Goal: Communication & Community: Answer question/provide support

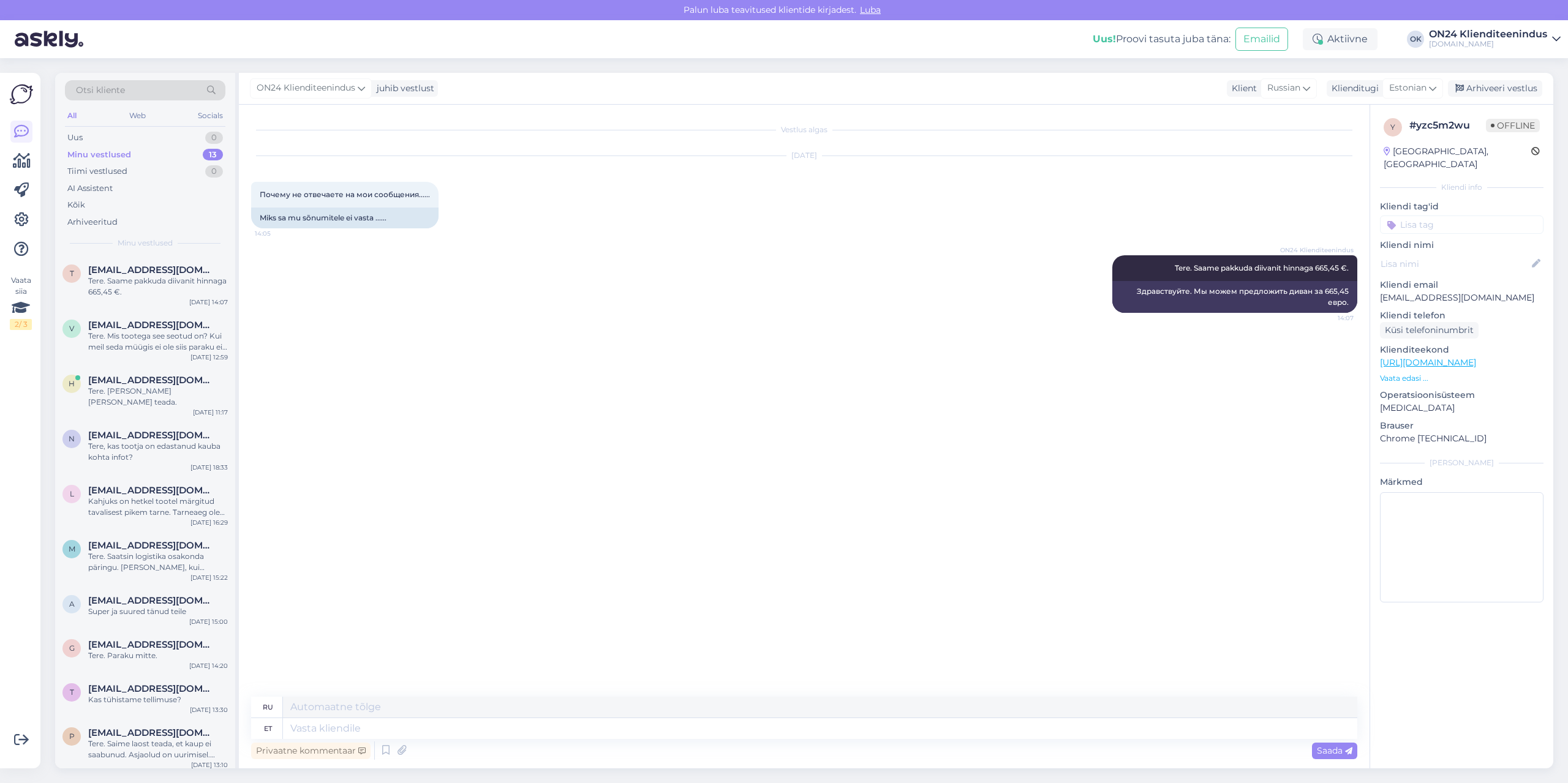
scroll to position [149, 0]
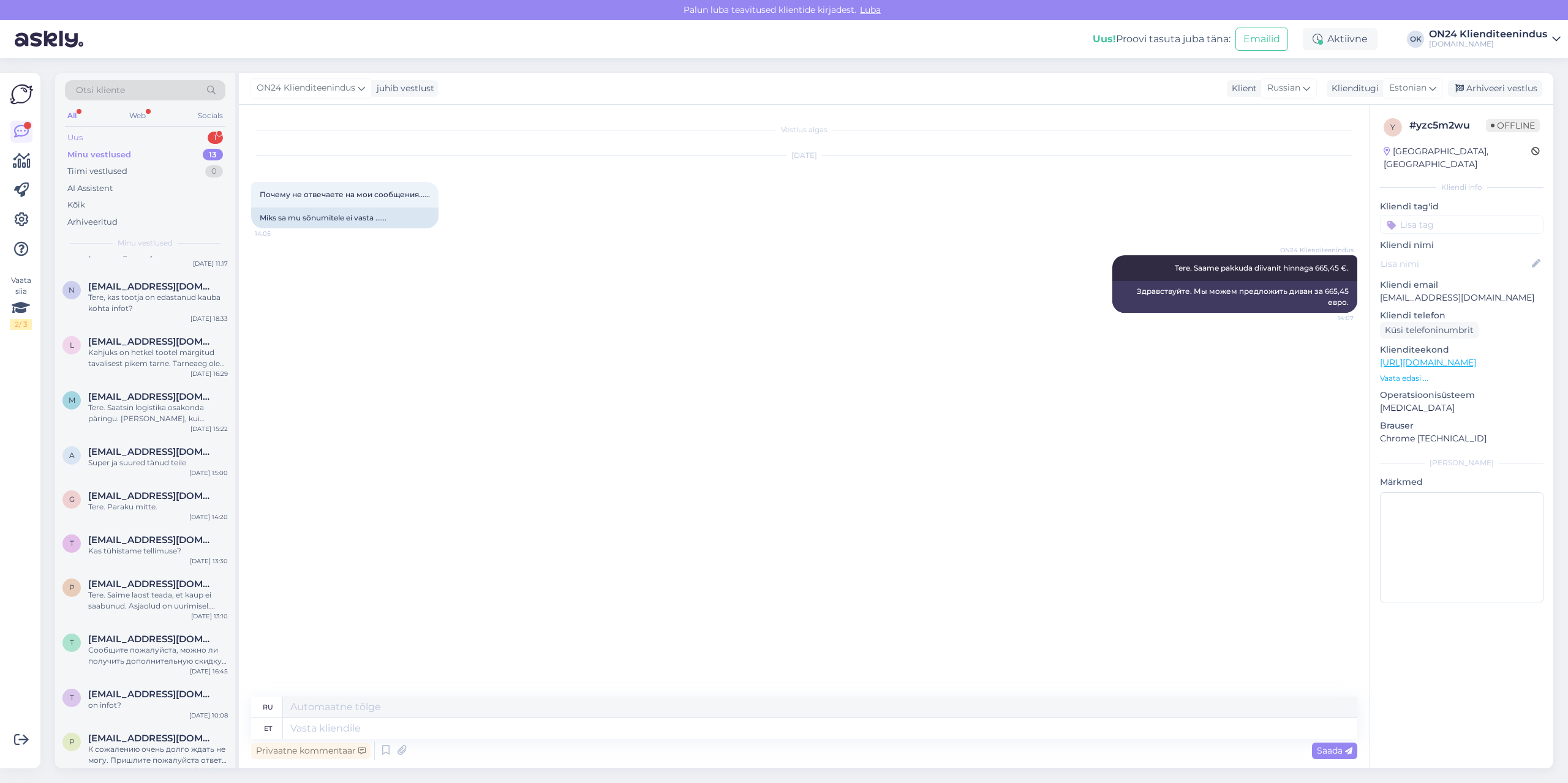
click at [165, 140] on div "Uus 1" at bounding box center [145, 138] width 161 height 17
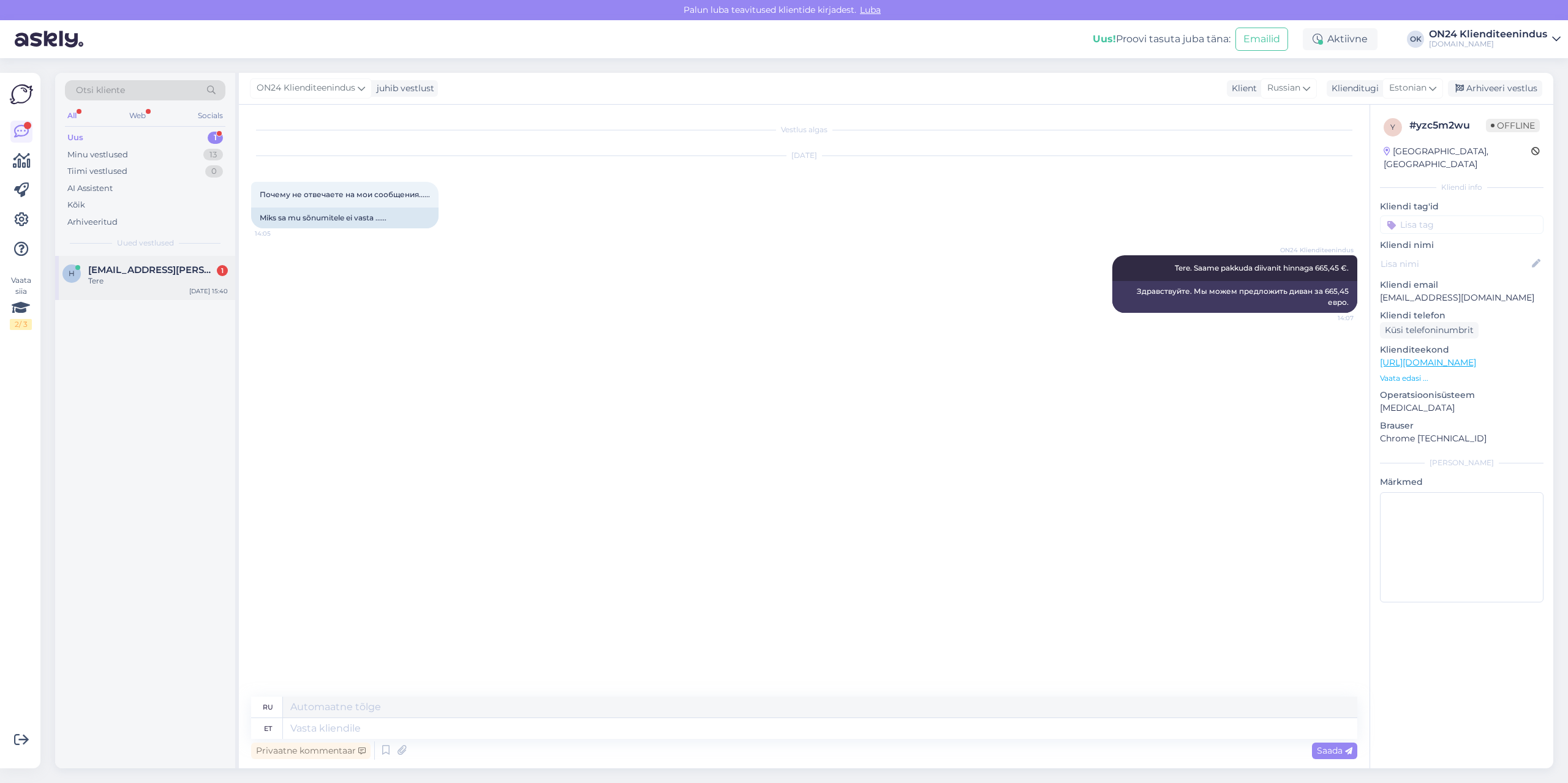
click at [159, 274] on span "[EMAIL_ADDRESS][PERSON_NAME][DOMAIN_NAME]" at bounding box center [152, 270] width 128 height 11
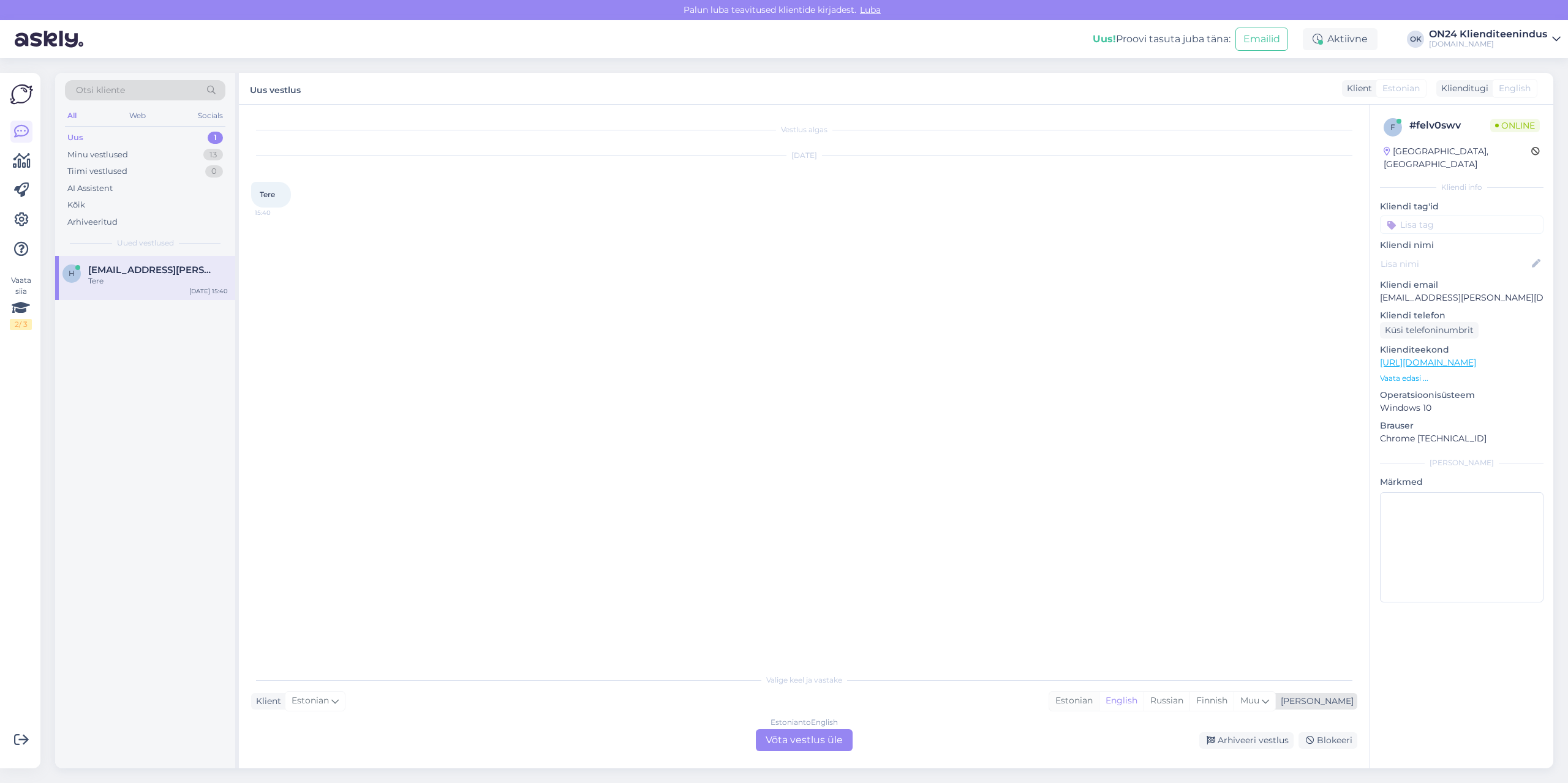
click at [1099, 701] on div "Estonian" at bounding box center [1074, 701] width 50 height 18
click at [820, 751] on div "Vestlus algas [DATE] Tere 15:40 Valige [PERSON_NAME] vastake Klient Estonian Mi…" at bounding box center [804, 436] width 1131 height 664
click at [816, 743] on div "Estonian to Estonian Võta vestlus üle" at bounding box center [804, 740] width 96 height 22
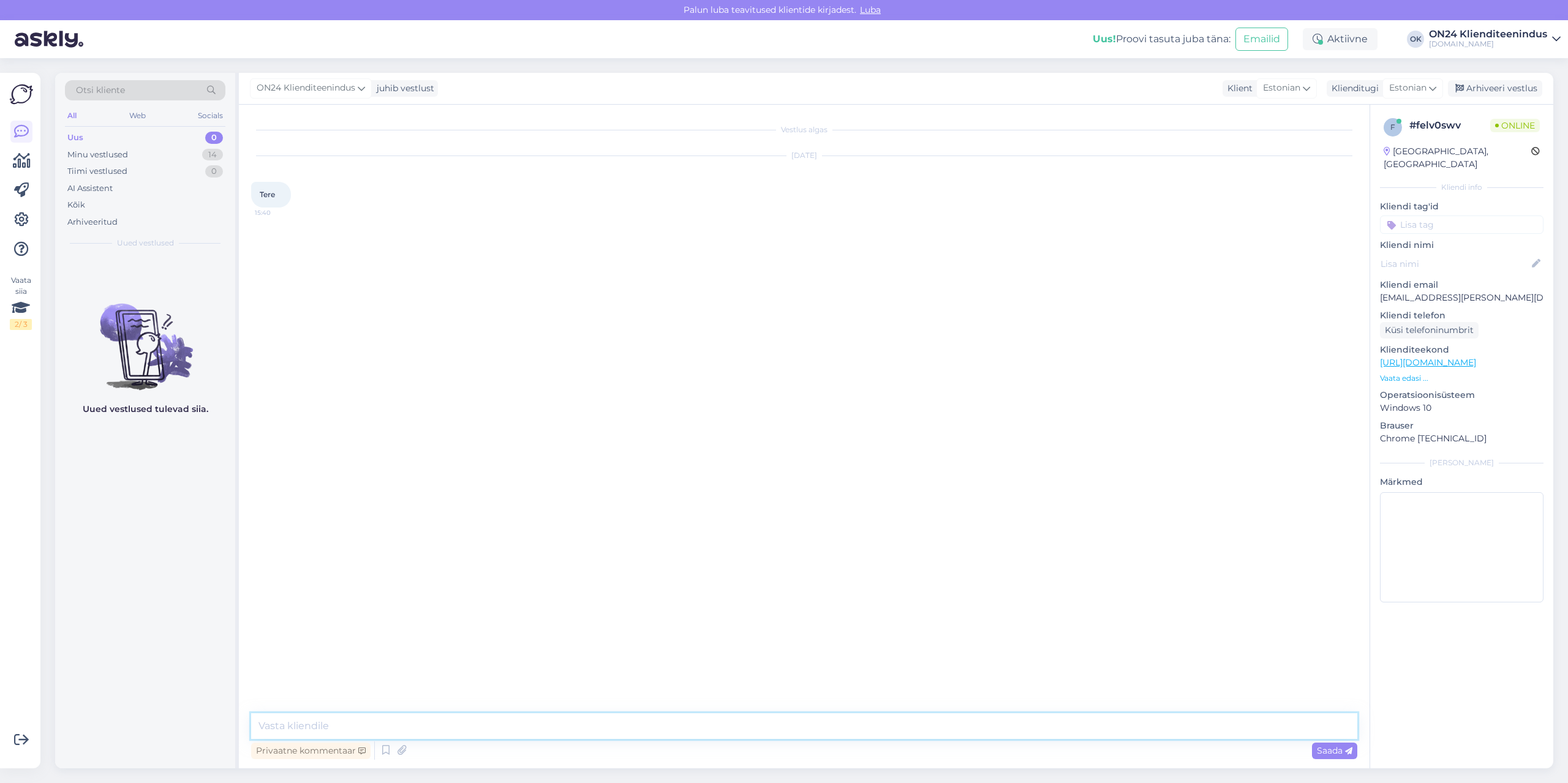
click at [690, 732] on textarea at bounding box center [804, 726] width 1107 height 26
type textarea "Tere."
click at [1357, 34] on div "Aktiivne" at bounding box center [1340, 39] width 75 height 22
click at [1173, 283] on div "Vestlus algas [DATE] Tere 15:40 ON24 Klienditeenindus Tere. Nähtud ✓ 15:41" at bounding box center [810, 409] width 1117 height 585
click at [318, 722] on textarea at bounding box center [804, 726] width 1107 height 26
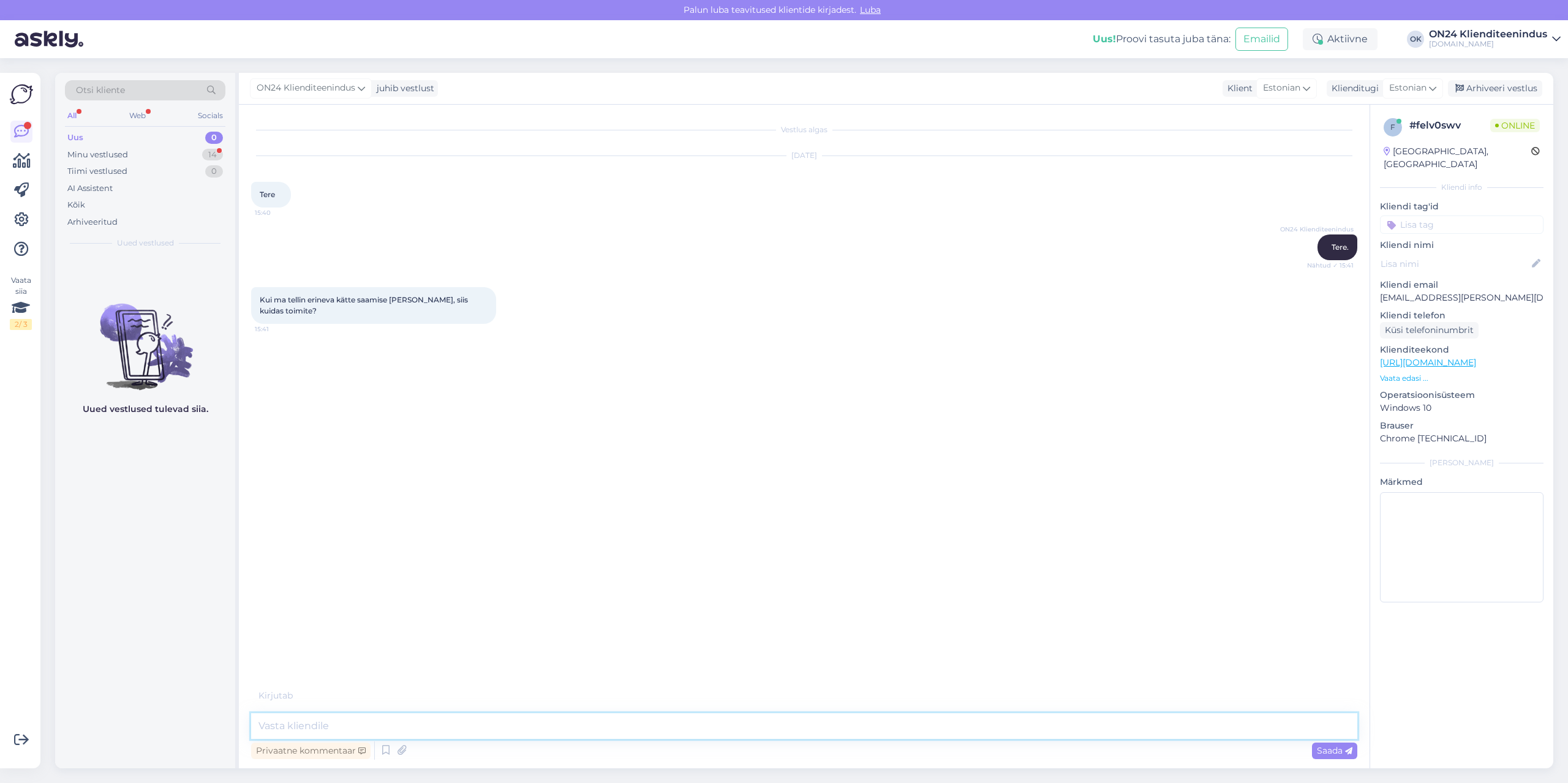
click at [385, 728] on textarea at bounding box center [804, 726] width 1107 height 26
paste textarea "Kui [PERSON_NAME] tellimusega tellinud erineva tarneajaga tooteid, siis Tellimu…"
type textarea "Kui [PERSON_NAME] tellimusega tellinud erineva tarneajaga tooteid, siis Tellimu…"
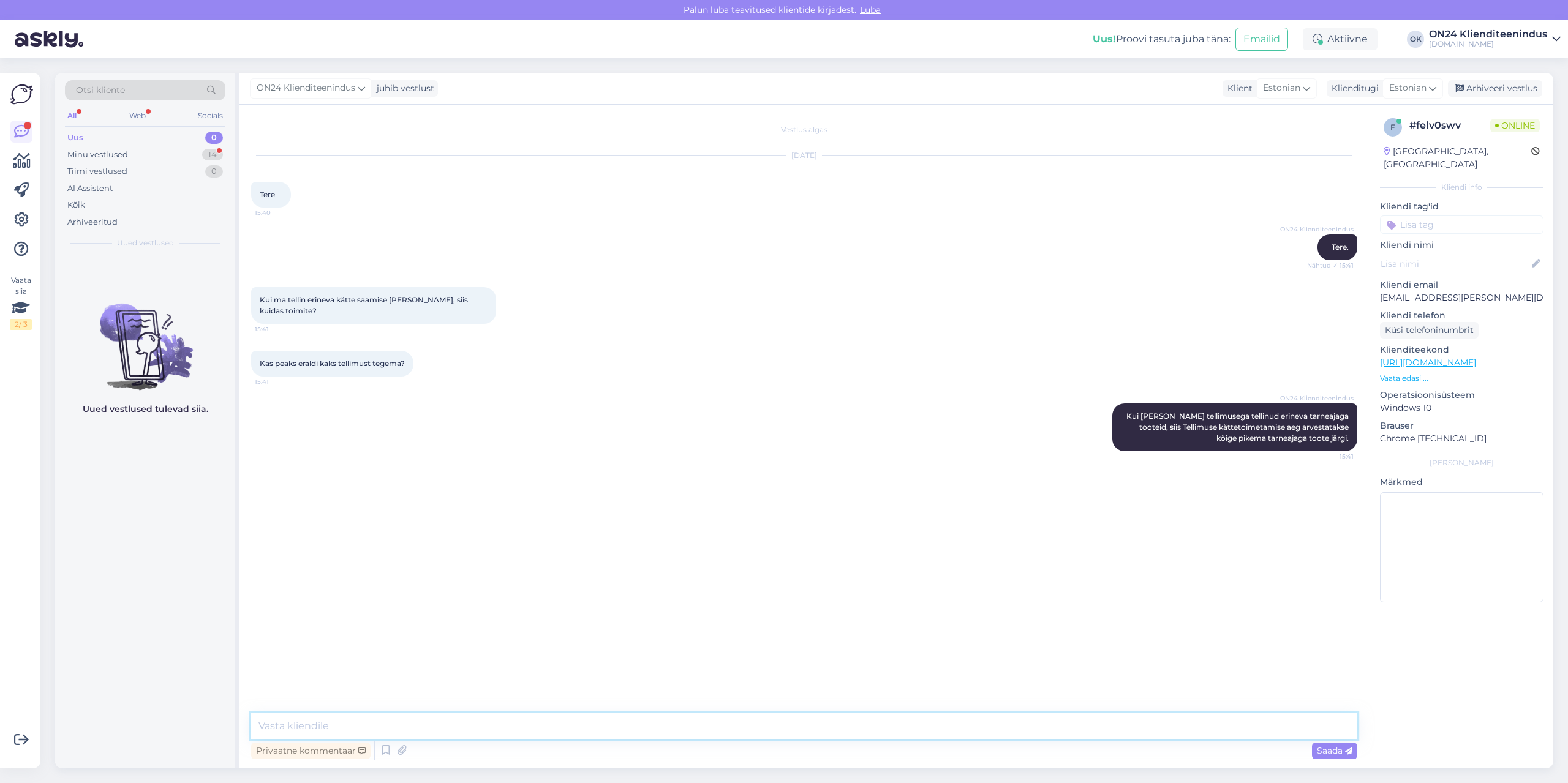
click at [385, 728] on textarea at bounding box center [804, 726] width 1107 height 26
type textarea "P"
click at [622, 730] on textarea "Võite teha kaks tellimust, kuid võib olla ka üks tellimus. Tellimuse" at bounding box center [804, 726] width 1107 height 26
click at [827, 726] on textarea "Võite teha kaks tellimust, kuid võib olla ka üks tellimus. [PERSON_NAME] kommen…" at bounding box center [804, 726] width 1107 height 26
type textarea "Võite teha kaks tellimust, kuid võib olla ka üks tellimus. [PERSON_NAME] kommen…"
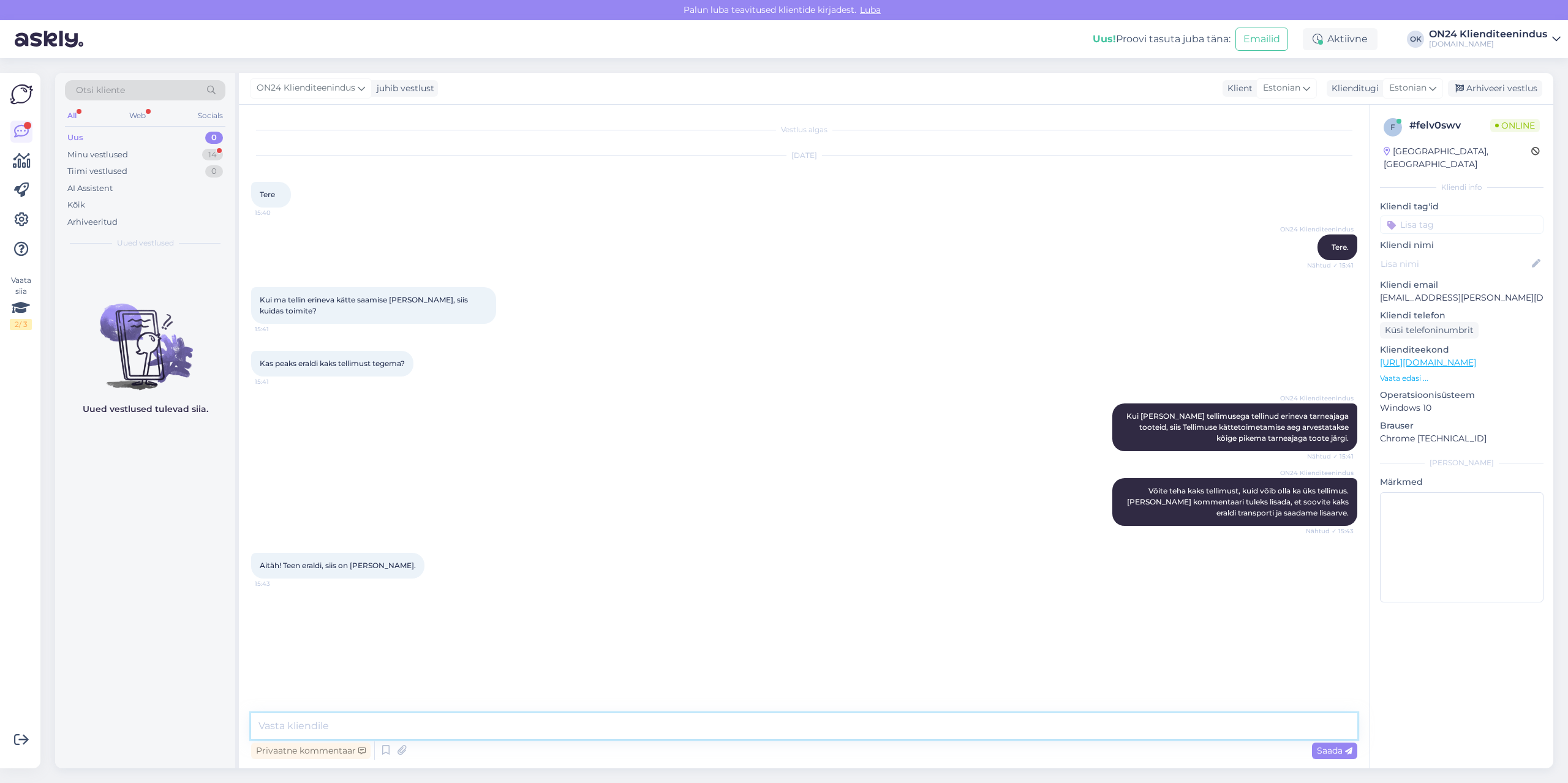
click at [332, 718] on textarea at bounding box center [804, 726] width 1107 height 26
click at [122, 154] on div "Minu vestlused" at bounding box center [98, 155] width 61 height 12
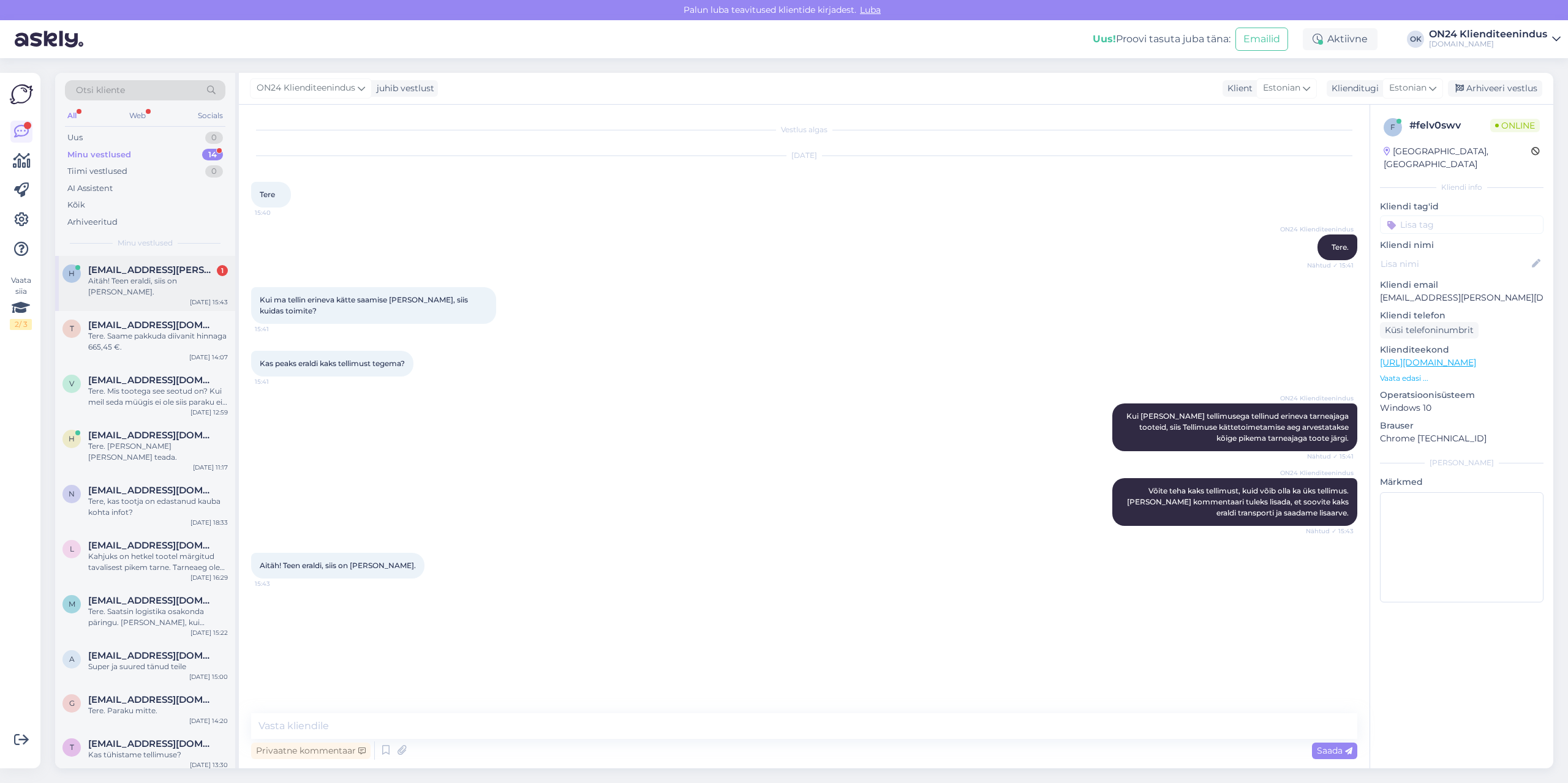
click at [134, 281] on div "Aitäh! Teen eraldi, siis on [PERSON_NAME]." at bounding box center [158, 287] width 140 height 22
click at [302, 726] on textarea at bounding box center [804, 726] width 1107 height 26
click at [1337, 34] on div "Aktiivne" at bounding box center [1340, 39] width 75 height 22
click at [1351, 113] on button "24 tundi" at bounding box center [1345, 115] width 45 height 13
click at [1117, 247] on div "ON24 Klienditeenindus Tere. Nähtud ✓ 15:41" at bounding box center [804, 248] width 1107 height 53
